Goal: Transaction & Acquisition: Purchase product/service

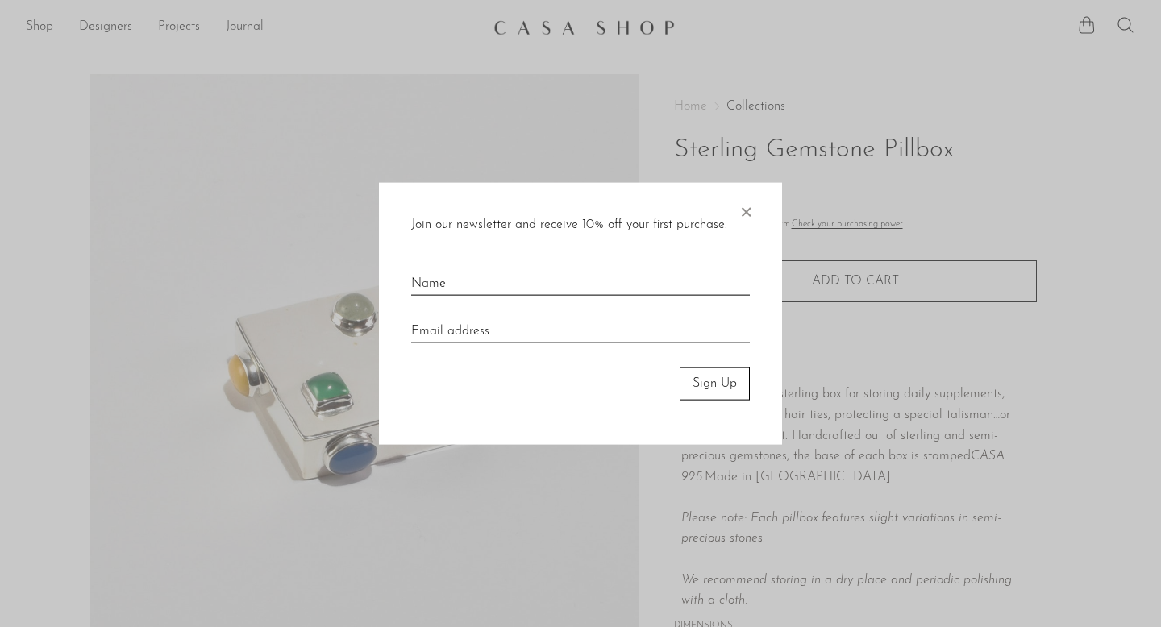
click at [748, 211] on span "×" at bounding box center [746, 209] width 16 height 52
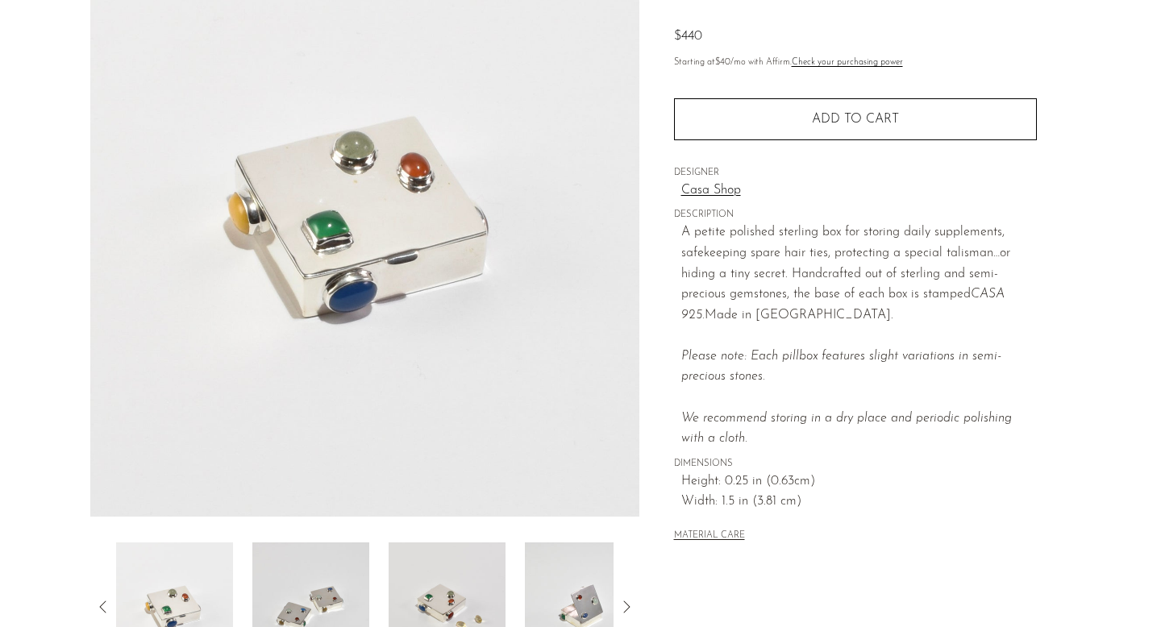
scroll to position [422, 0]
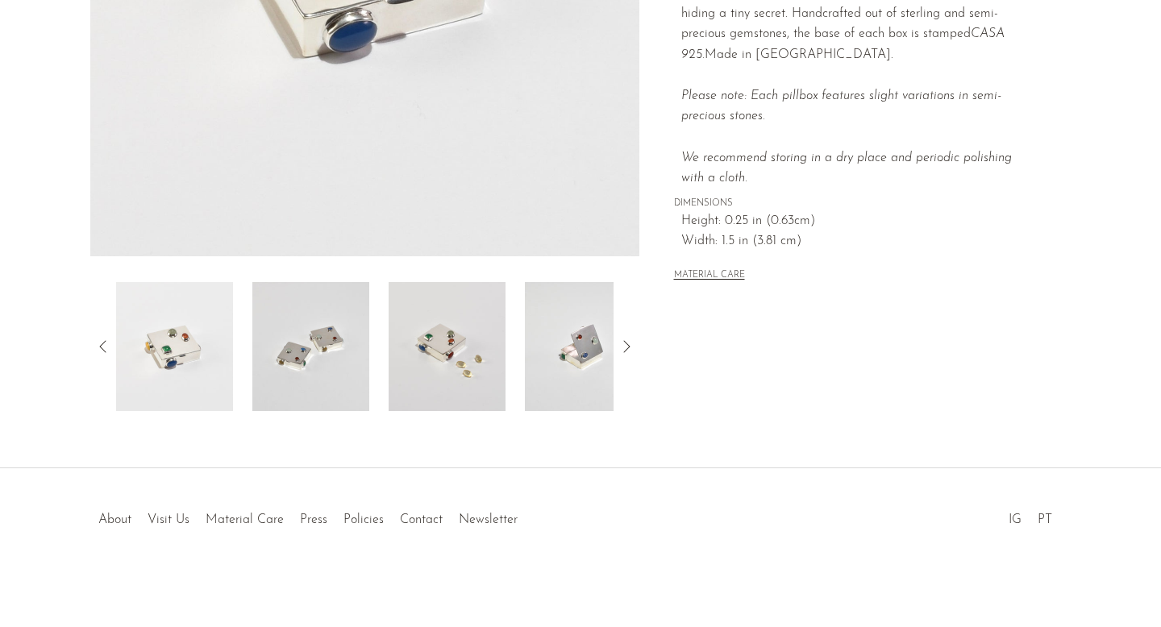
click at [452, 350] on img at bounding box center [447, 346] width 117 height 129
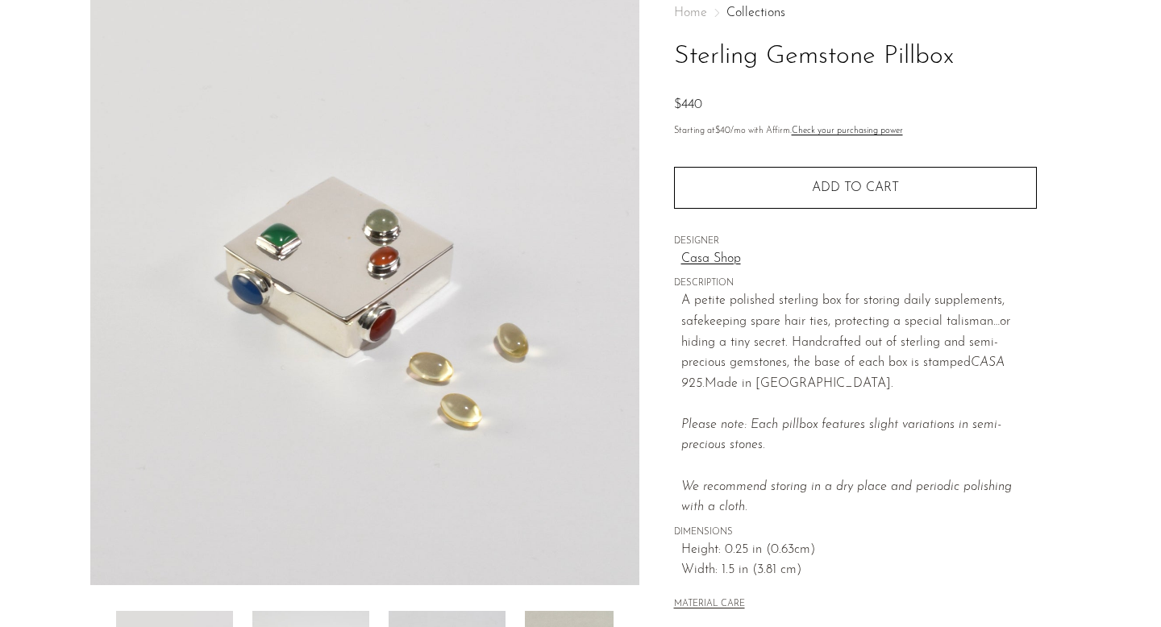
scroll to position [0, 0]
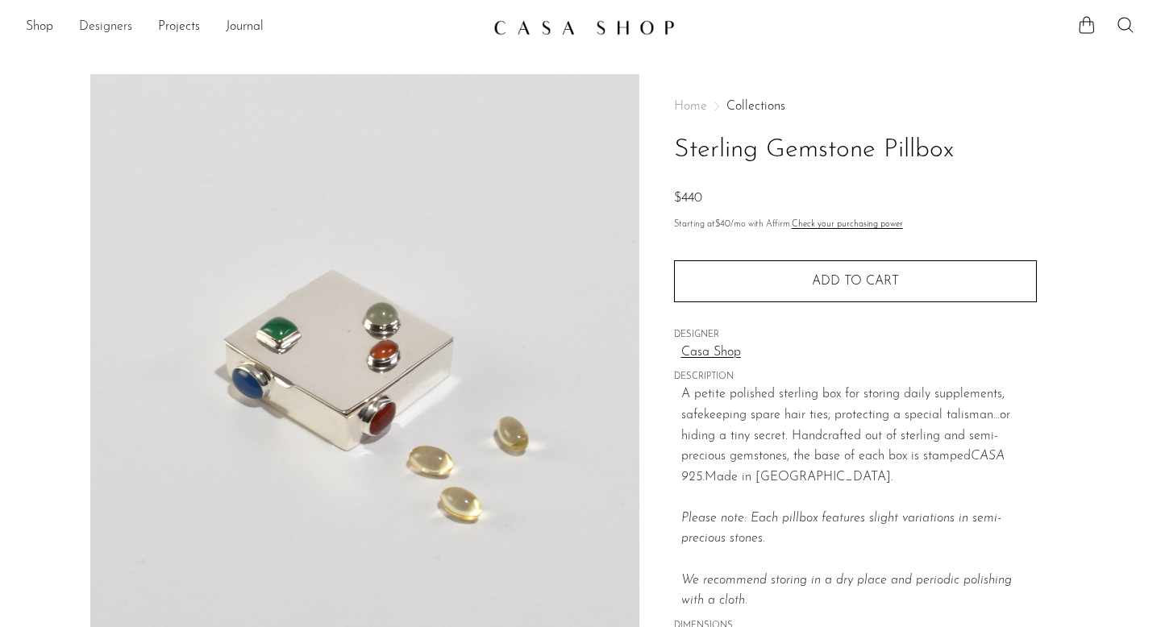
click at [102, 23] on link "Designers" at bounding box center [105, 27] width 53 height 21
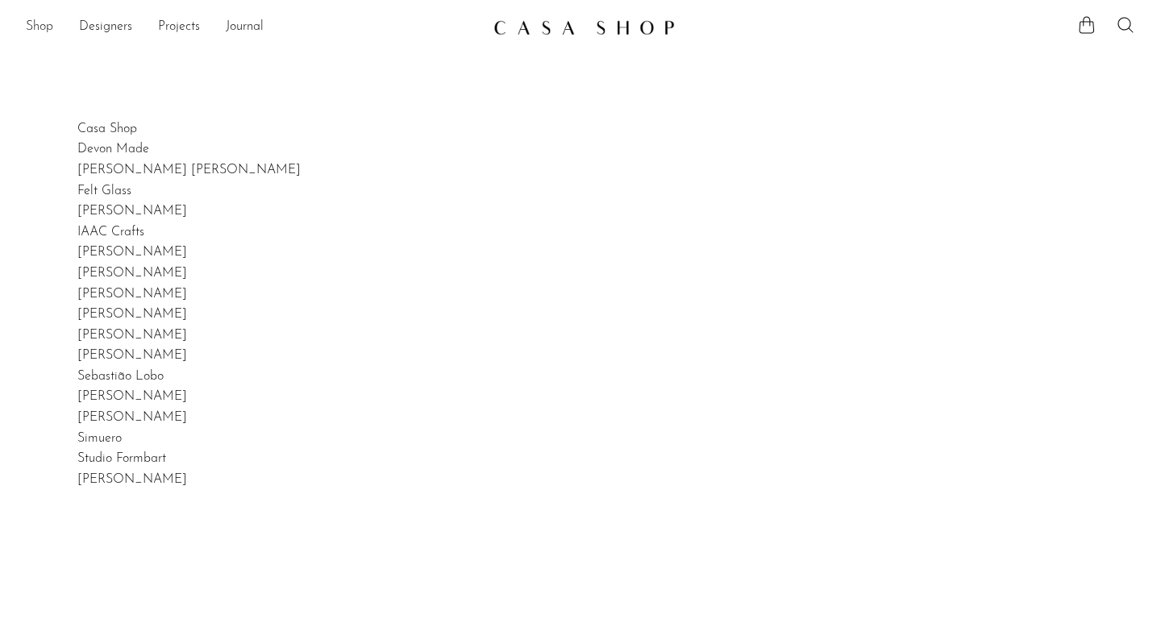
click at [52, 29] on link "Shop" at bounding box center [39, 27] width 27 height 21
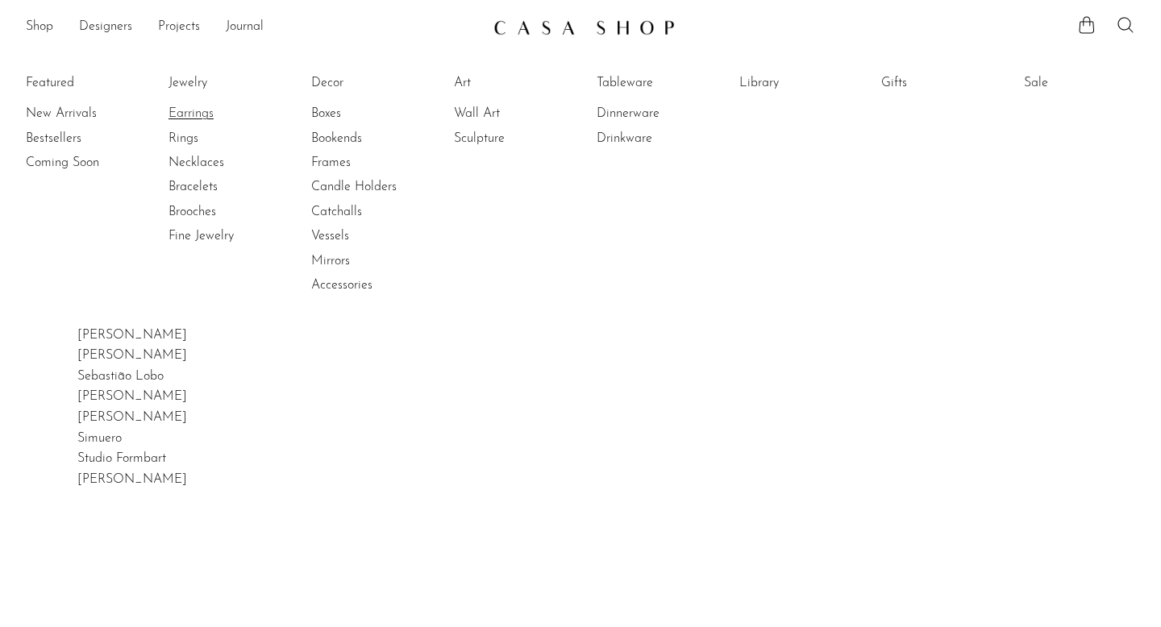
click at [190, 119] on link "Earrings" at bounding box center [229, 114] width 121 height 18
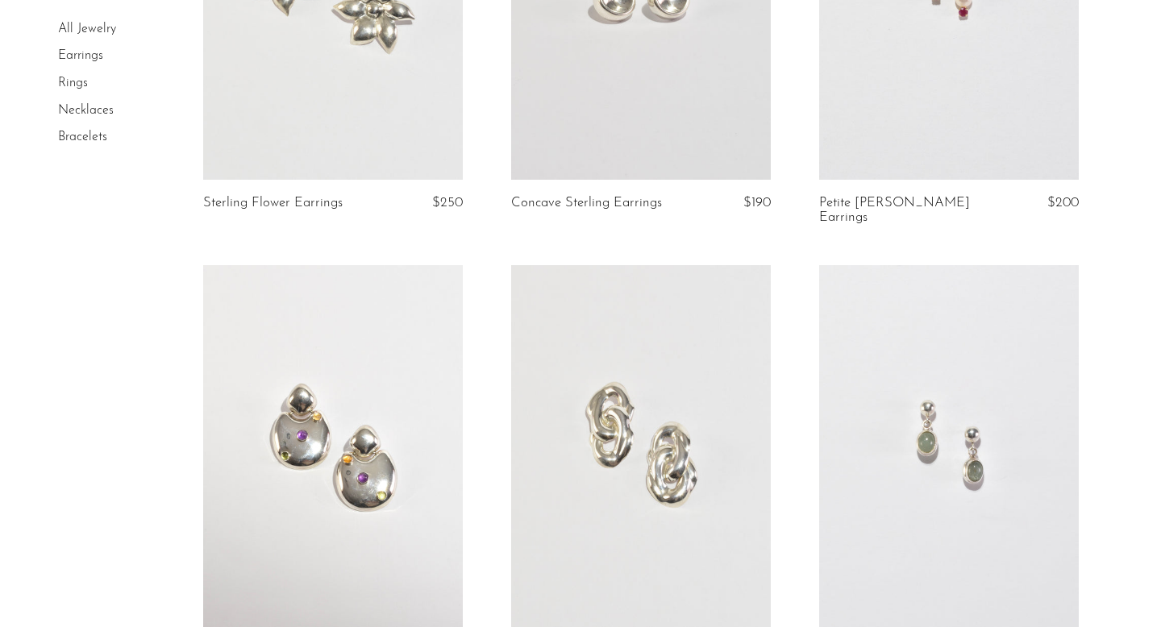
scroll to position [644, 0]
